Goal: Check status

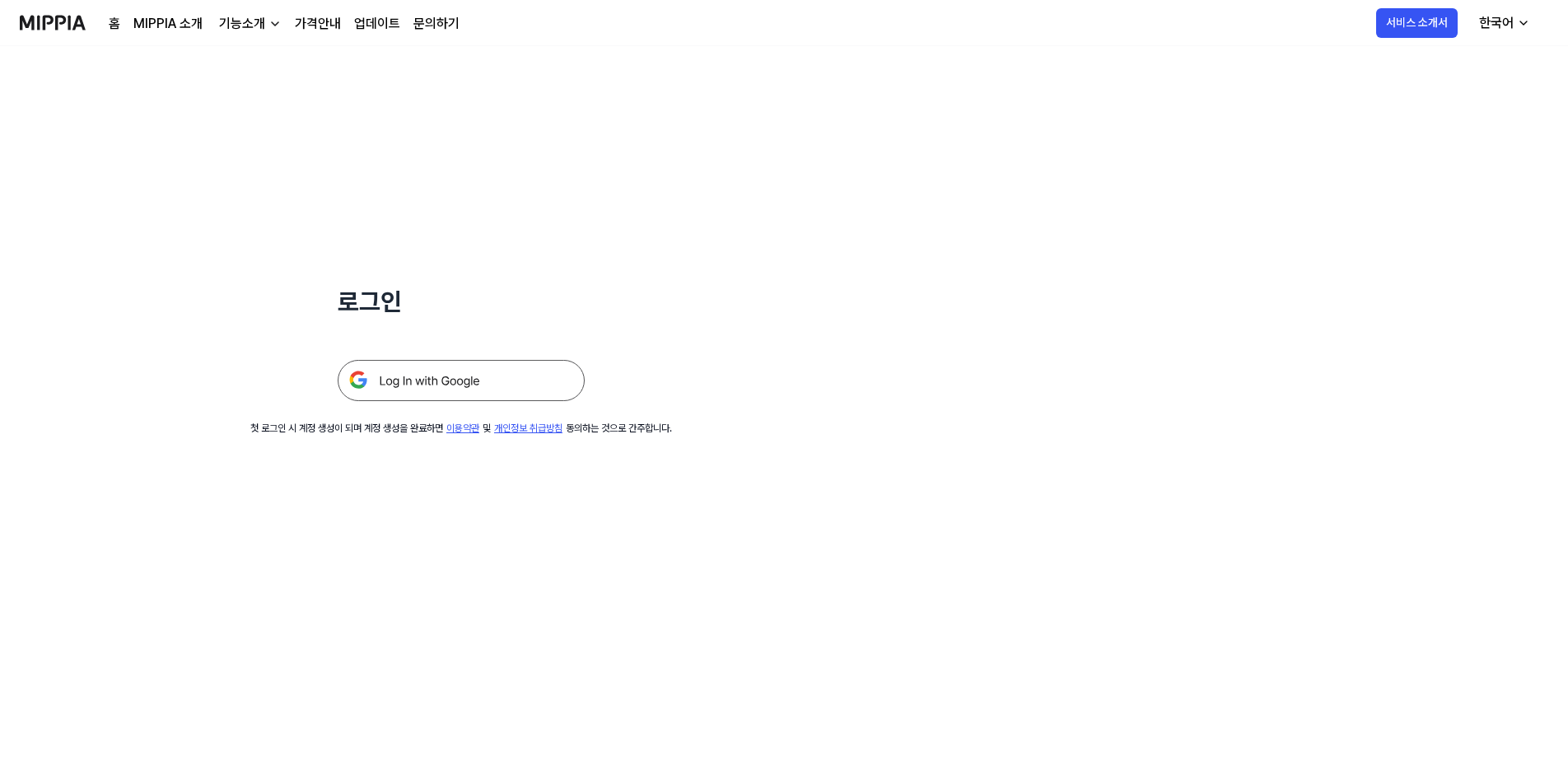
click at [482, 383] on img at bounding box center [461, 380] width 247 height 41
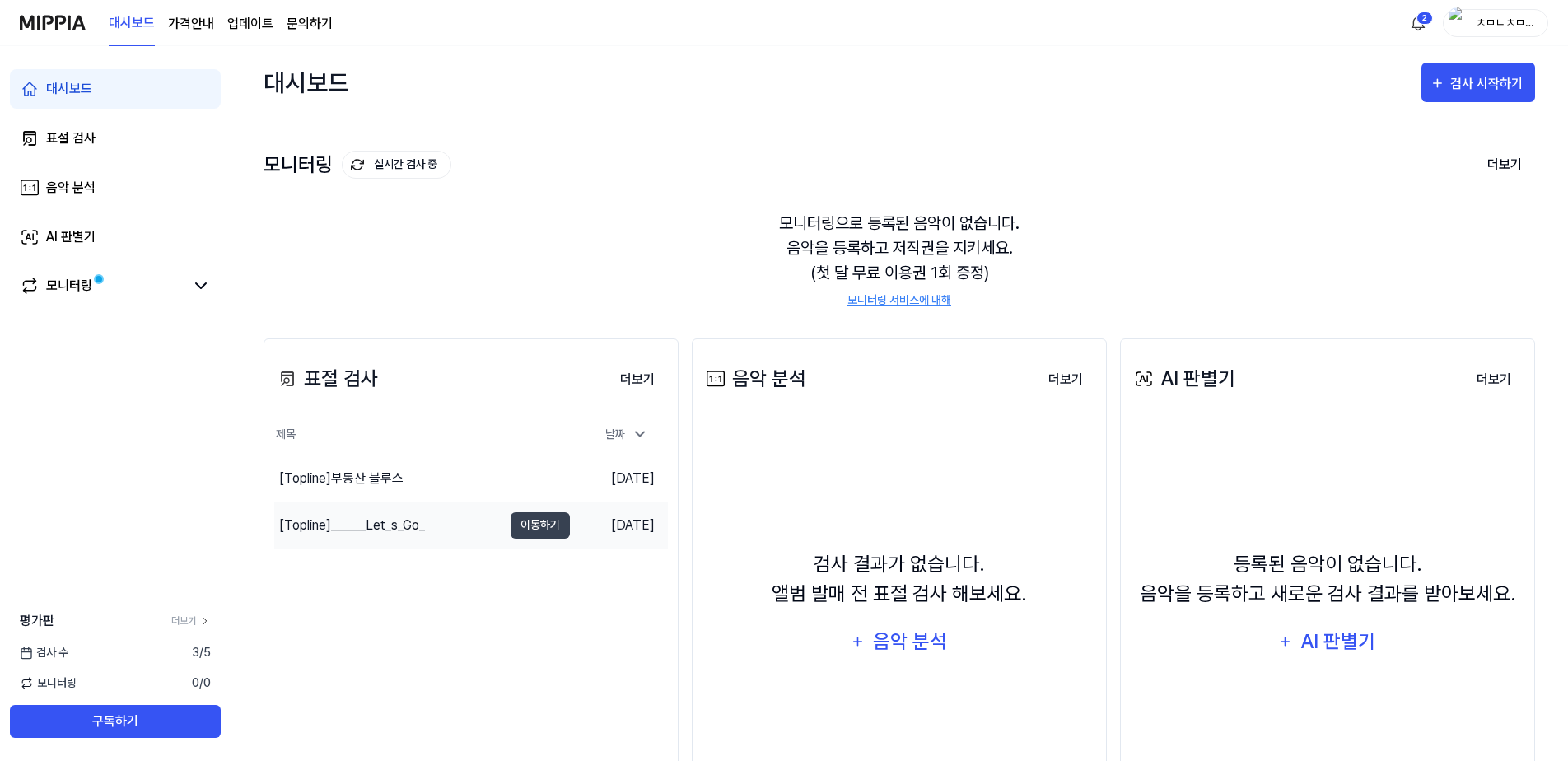
click at [354, 519] on div "[Topline] ______Let_s_Go_" at bounding box center [352, 526] width 146 height 19
